Goal: Transaction & Acquisition: Purchase product/service

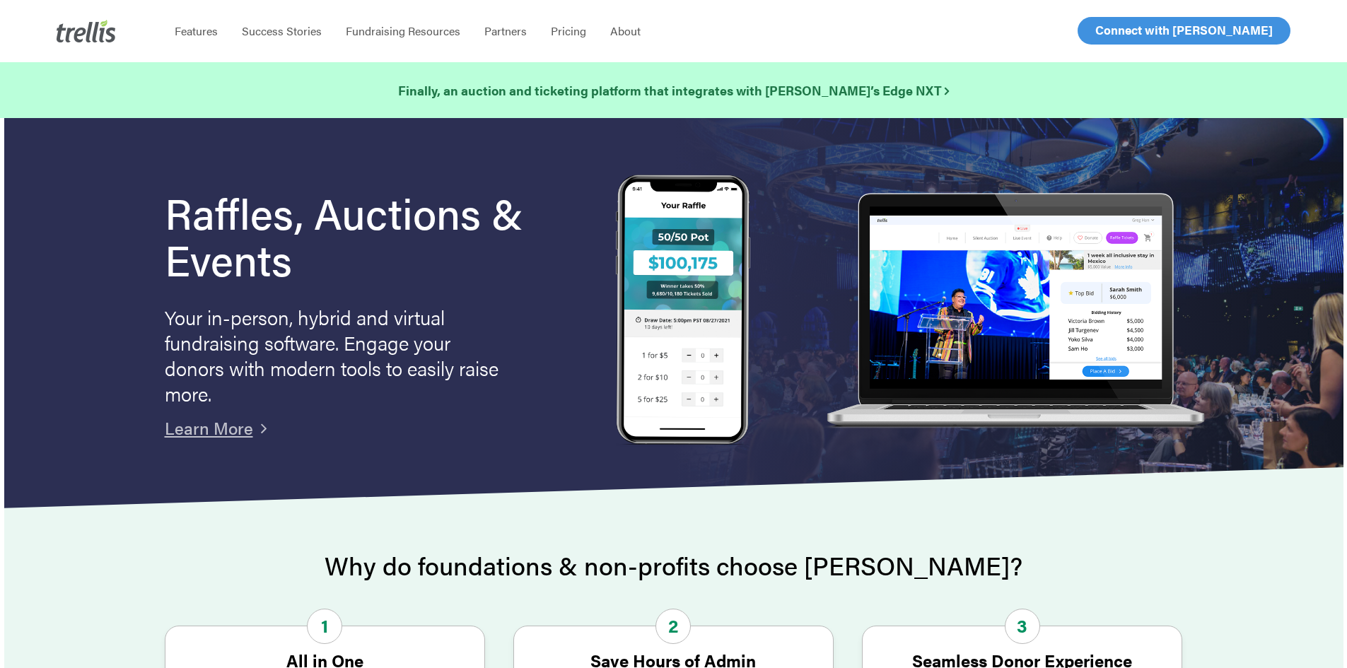
click at [1103, 35] on span "Log In" at bounding box center [1111, 30] width 34 height 17
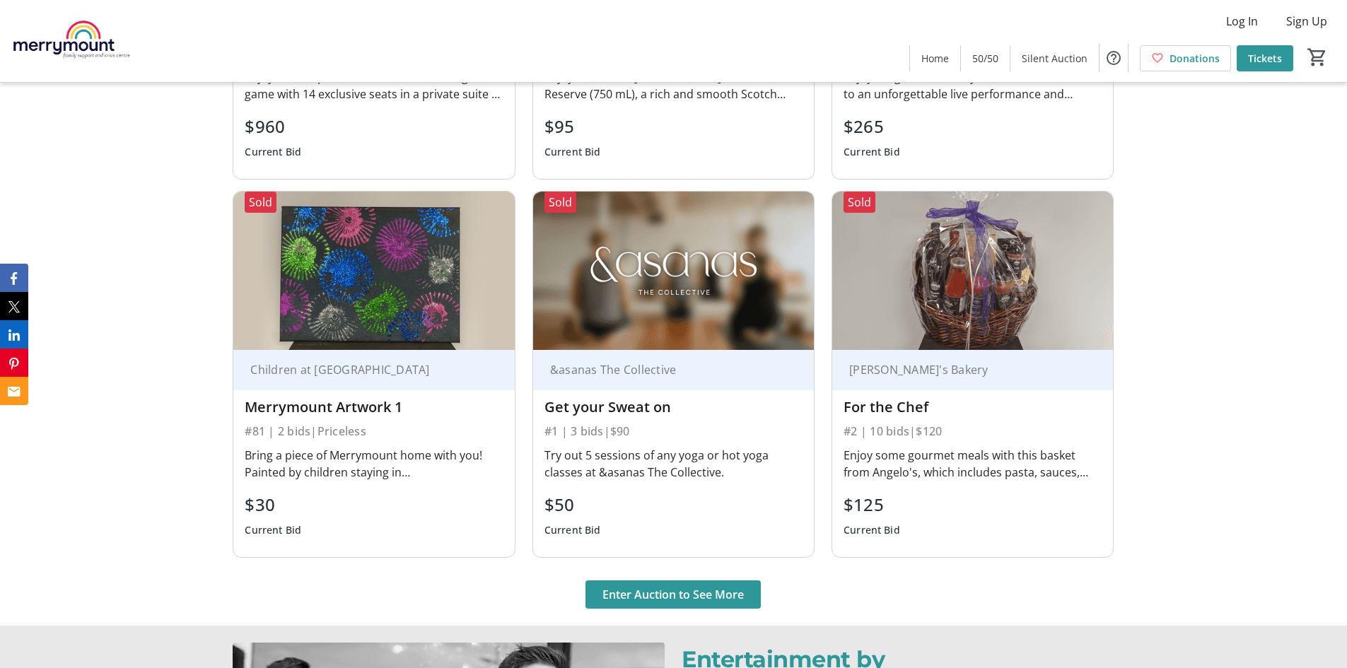
scroll to position [1697, 0]
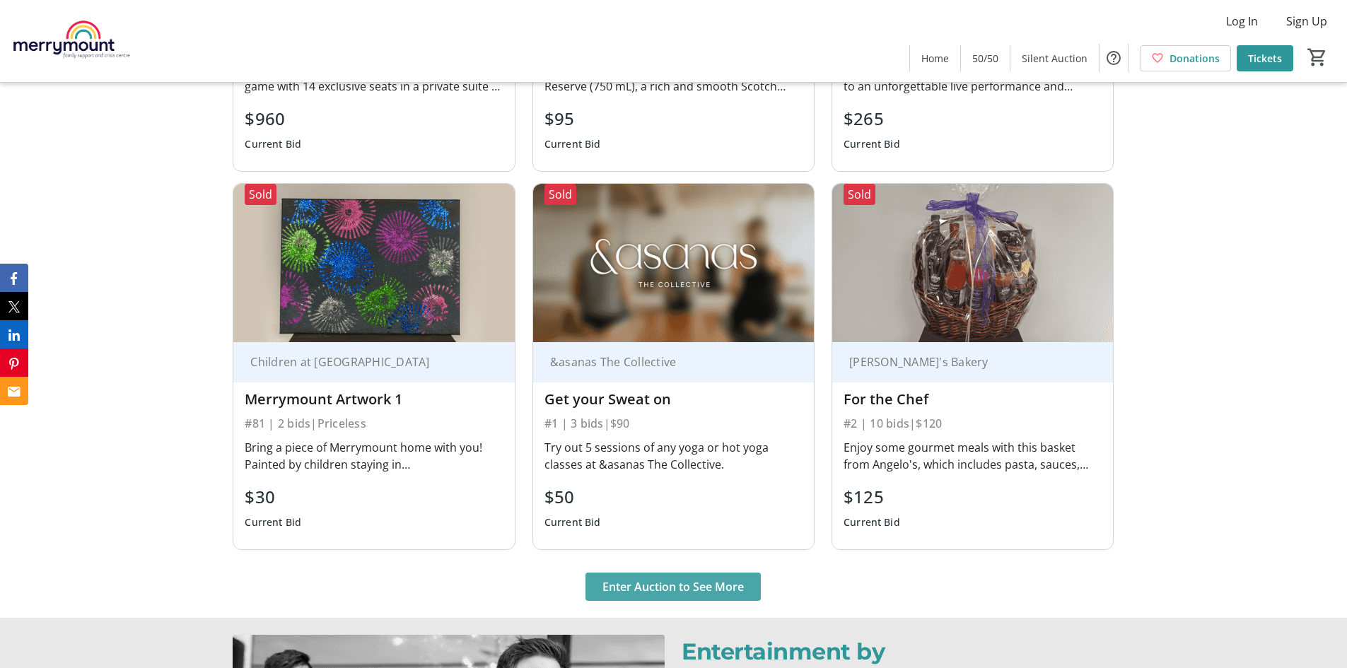
click at [662, 587] on span "Enter Auction to See More" at bounding box center [672, 586] width 141 height 17
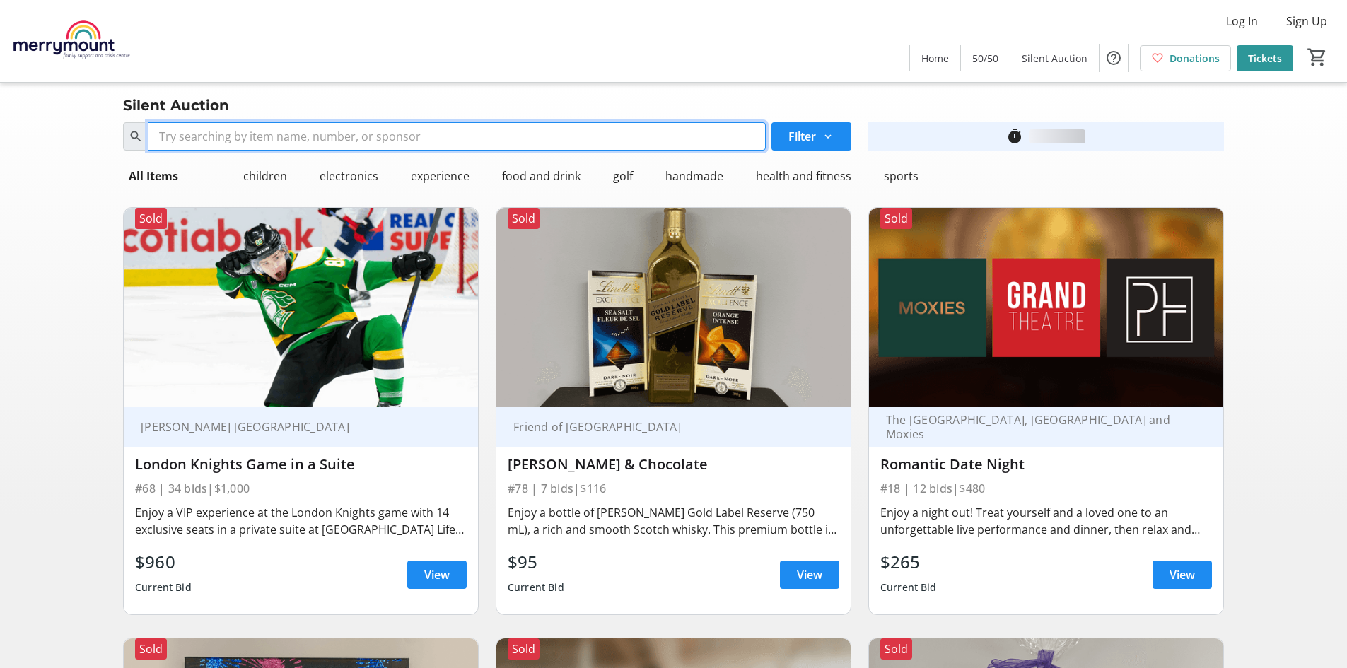
click at [330, 140] on input "Search" at bounding box center [457, 136] width 618 height 28
type input "nash"
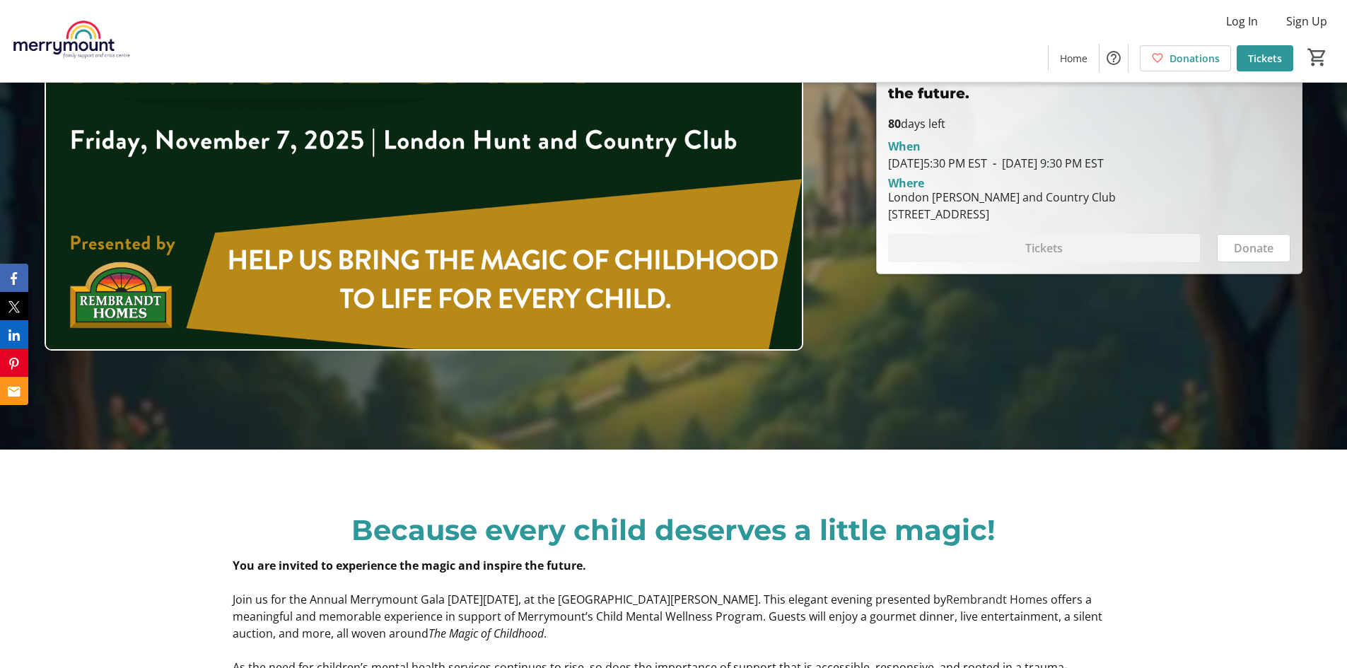
scroll to position [71, 0]
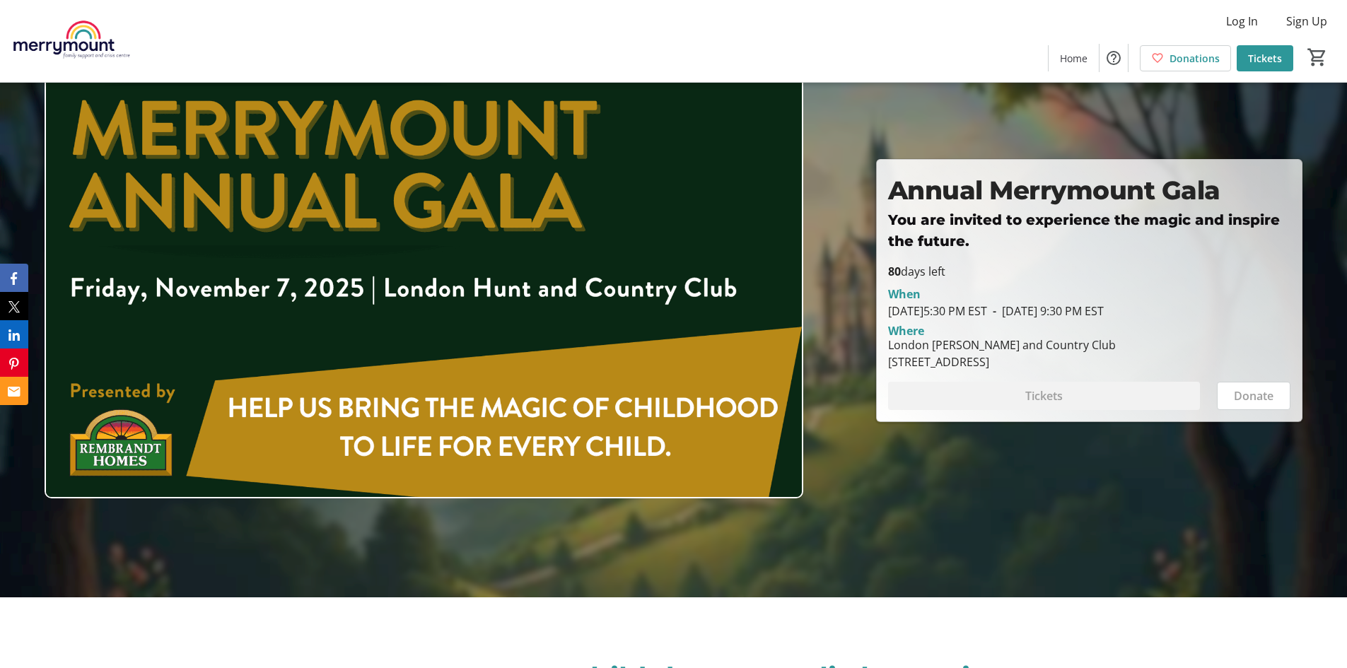
click at [1103, 315] on span "- [DATE] 9:30 PM EST" at bounding box center [1045, 311] width 117 height 16
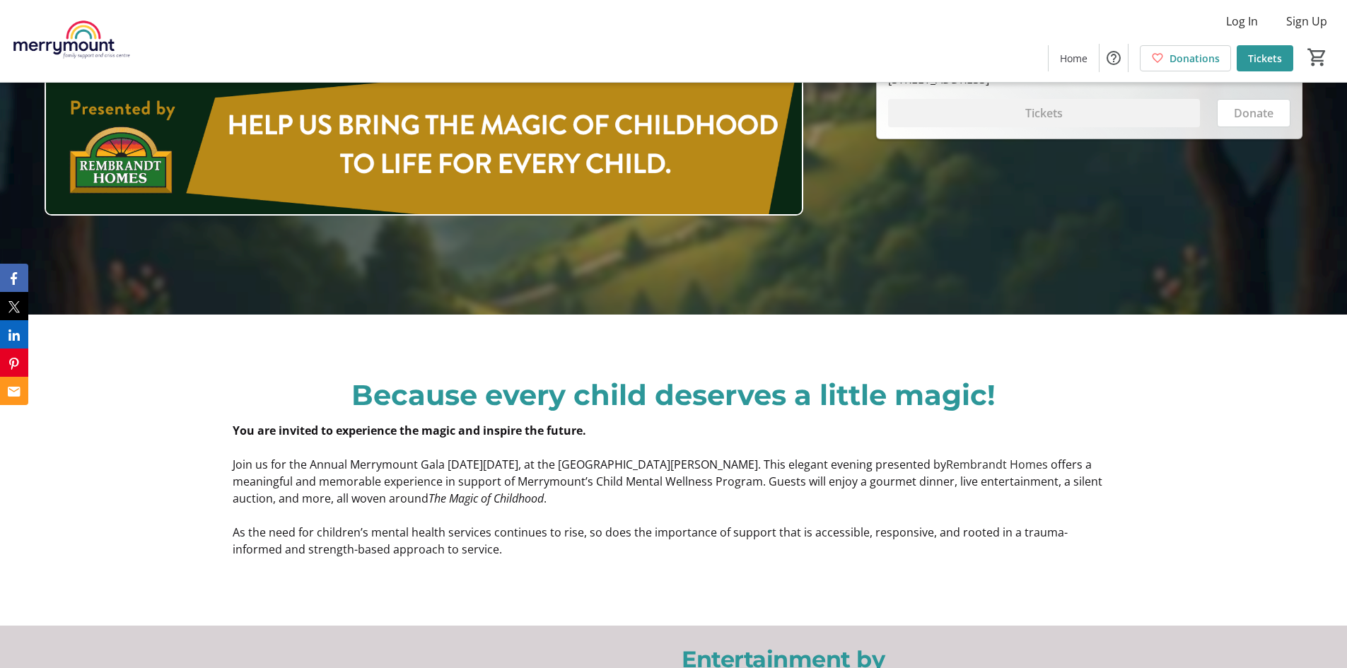
scroll to position [566, 0]
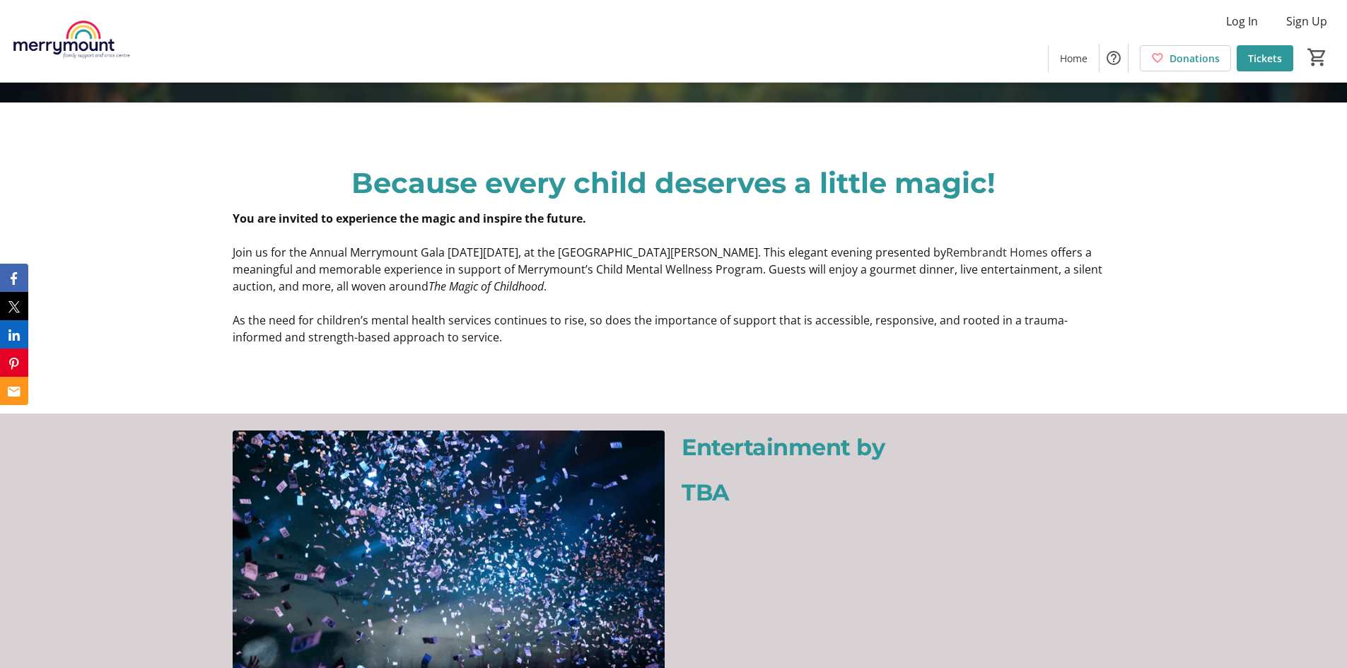
drag, startPoint x: 877, startPoint y: 245, endPoint x: 535, endPoint y: 312, distance: 348.7
click at [535, 312] on span "As the need for children’s mental health services continues to rise, so does th…" at bounding box center [650, 328] width 835 height 33
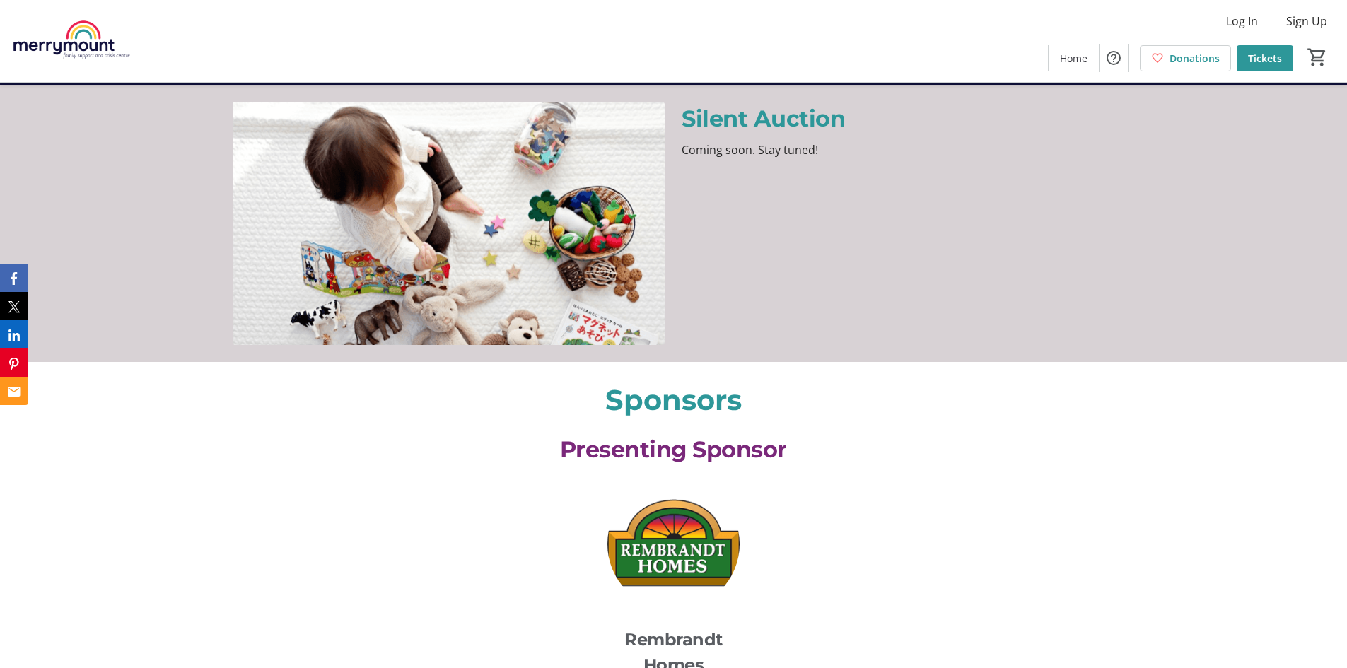
scroll to position [1484, 0]
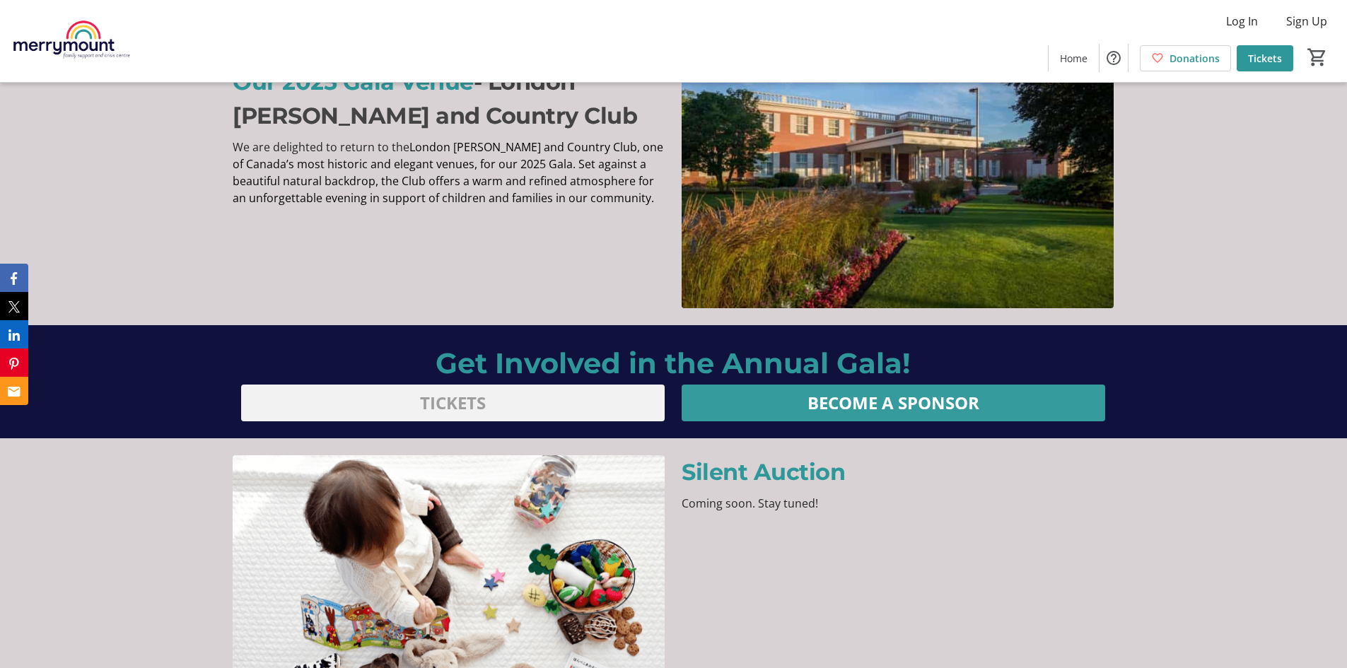
click at [873, 402] on span "BECOME A SPONSOR" at bounding box center [893, 402] width 172 height 25
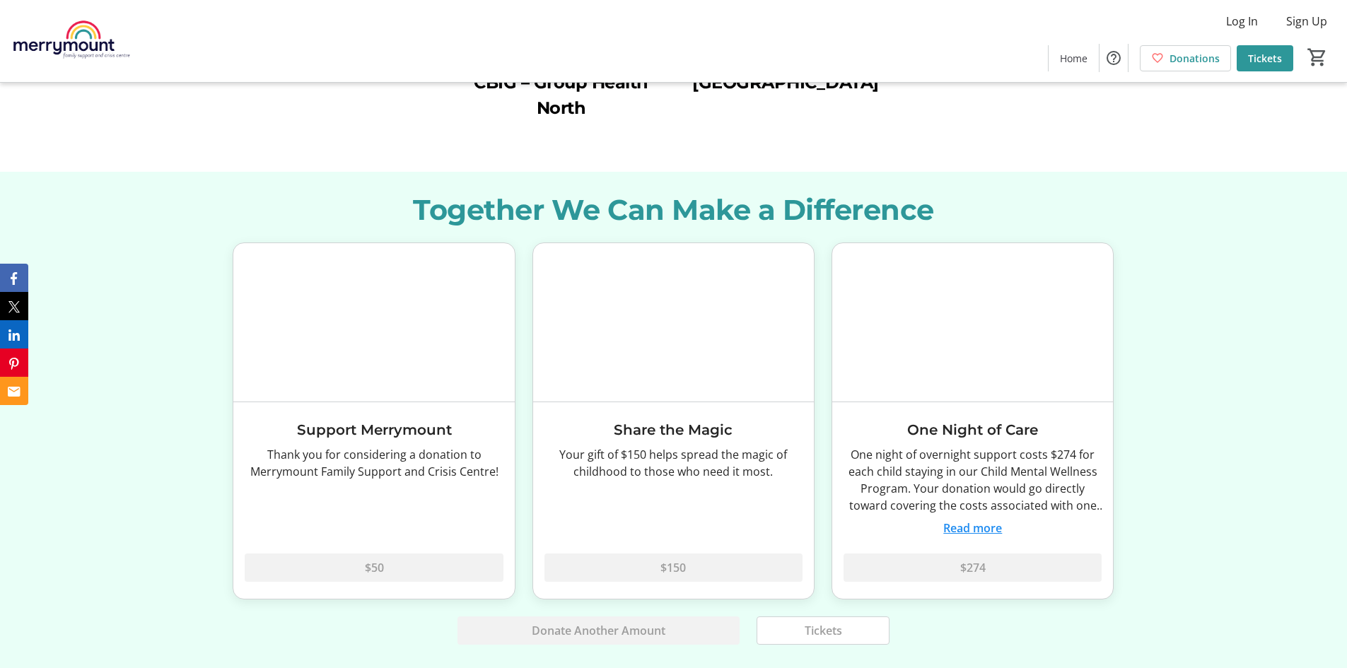
scroll to position [3110, 0]
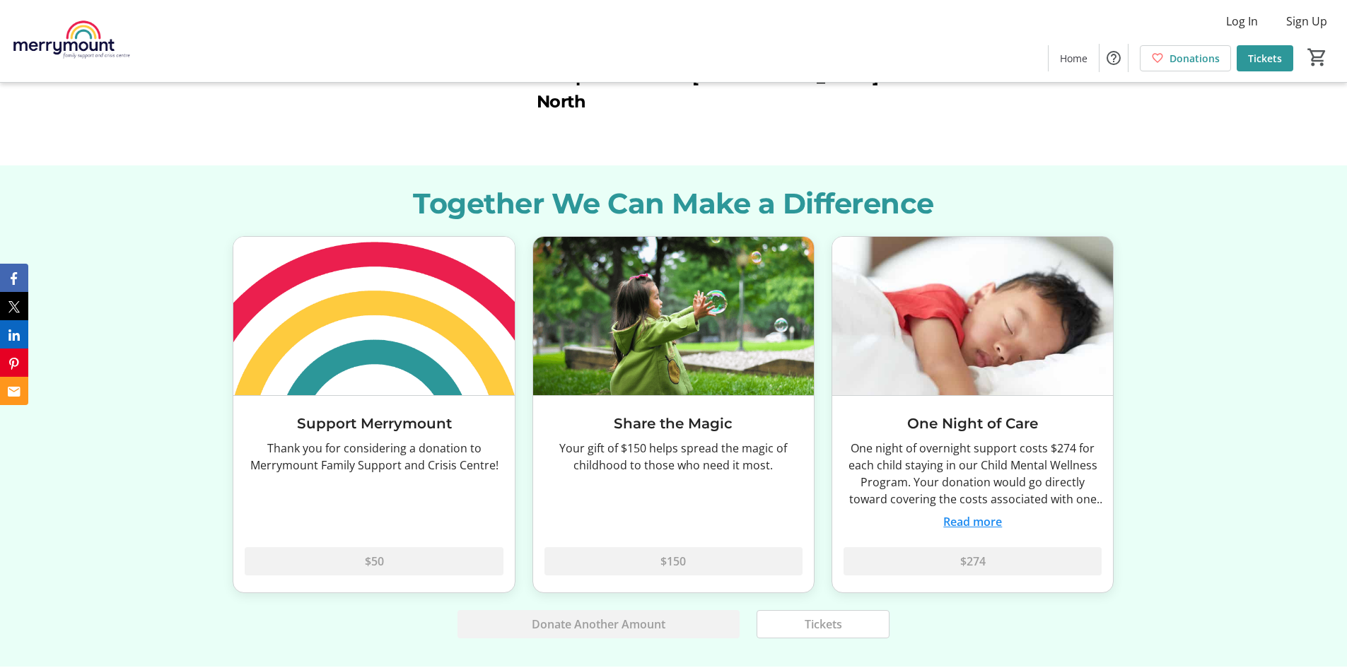
click at [993, 519] on button "Read more" at bounding box center [972, 521] width 59 height 17
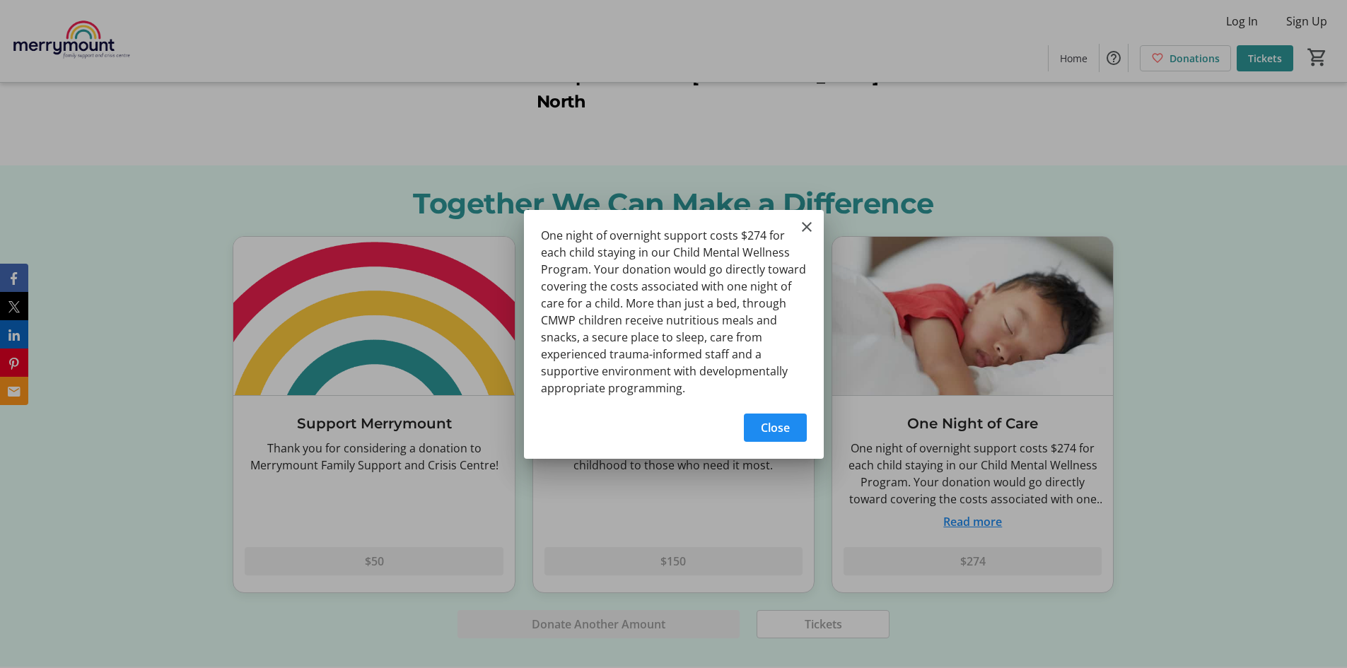
scroll to position [0, 0]
click at [802, 225] on mat-icon "Close" at bounding box center [806, 226] width 17 height 17
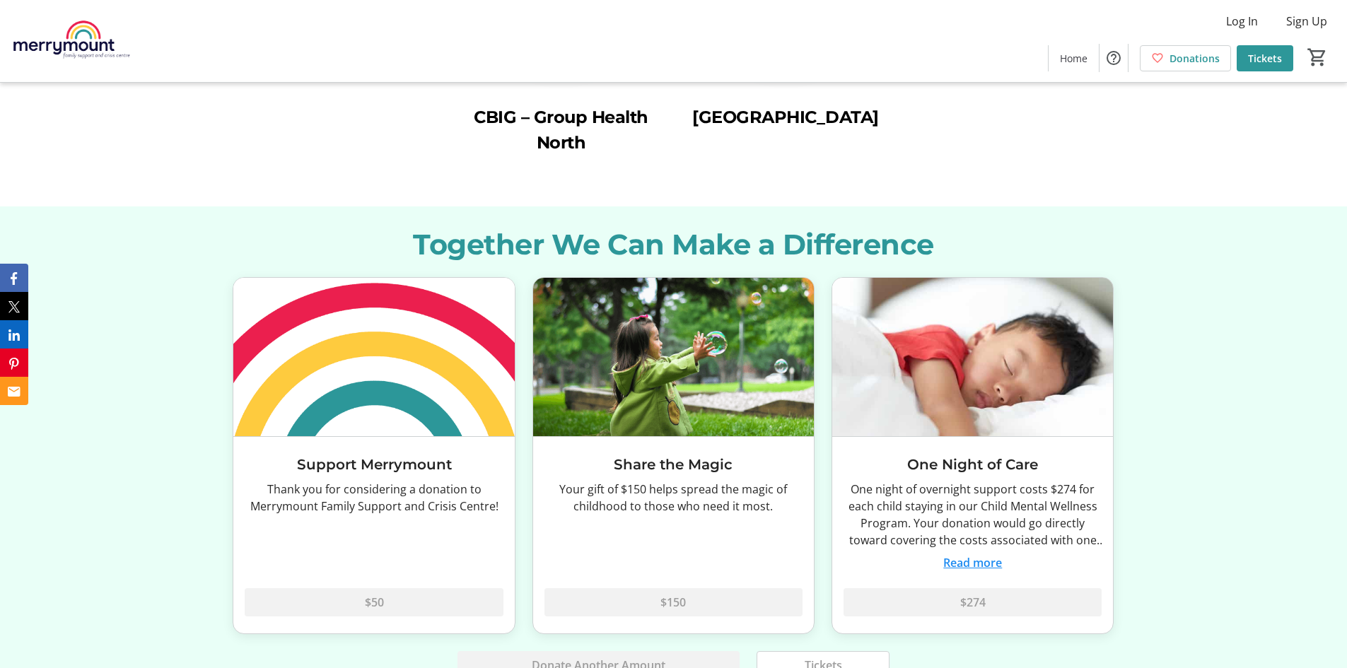
scroll to position [3281, 0]
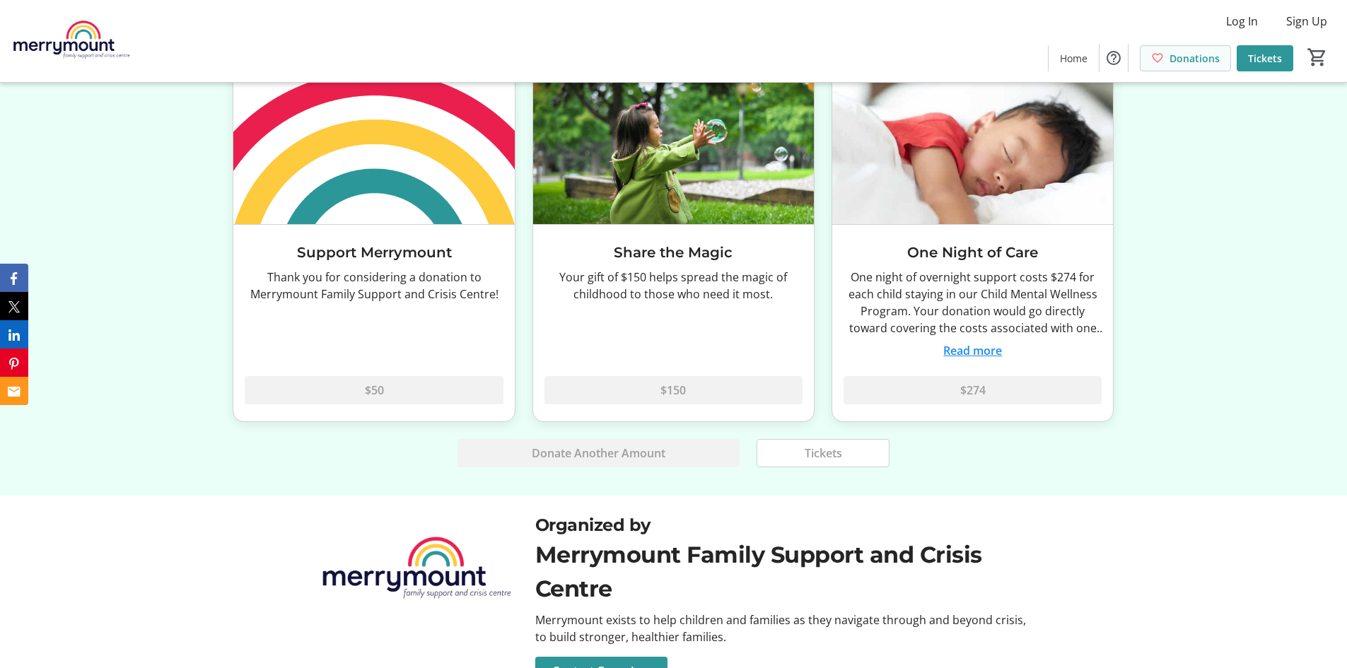
click at [1202, 59] on span "Donations" at bounding box center [1194, 58] width 50 height 15
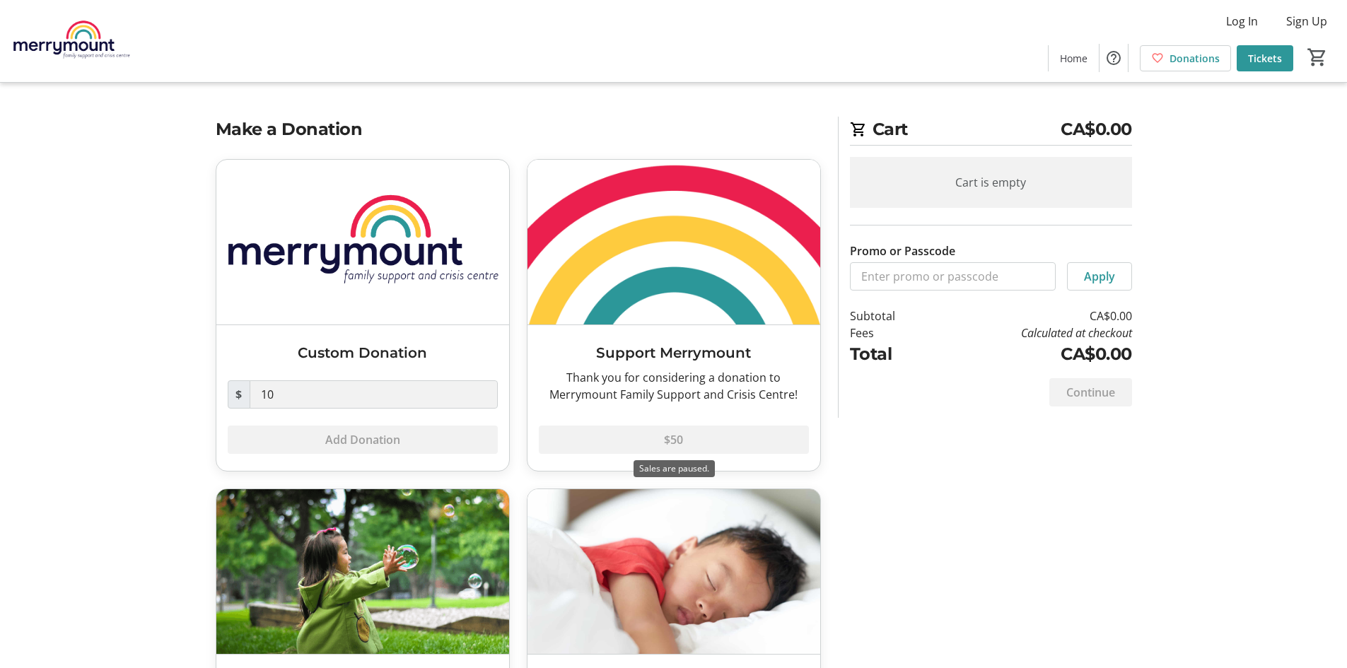
click at [680, 438] on div "$50" at bounding box center [674, 431] width 270 height 45
click at [685, 350] on h3 "Support Merrymount" at bounding box center [674, 352] width 270 height 21
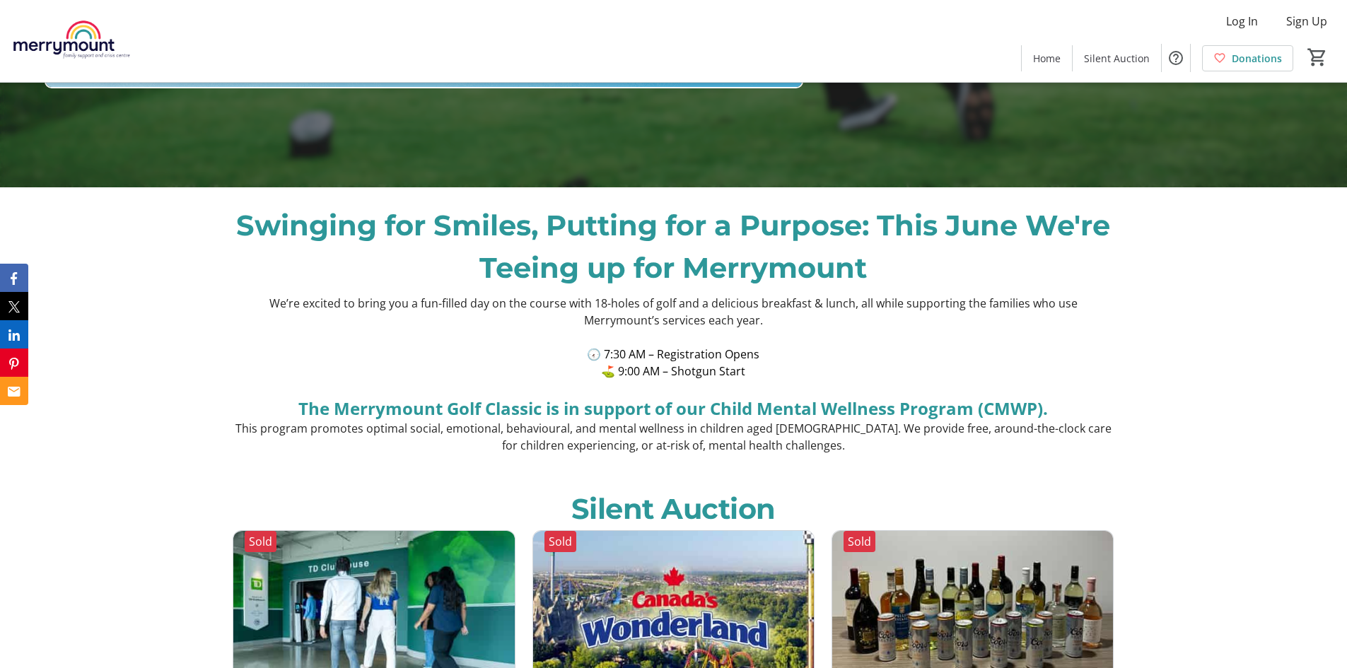
scroll to position [566, 0]
